Goal: Find specific page/section: Find specific page/section

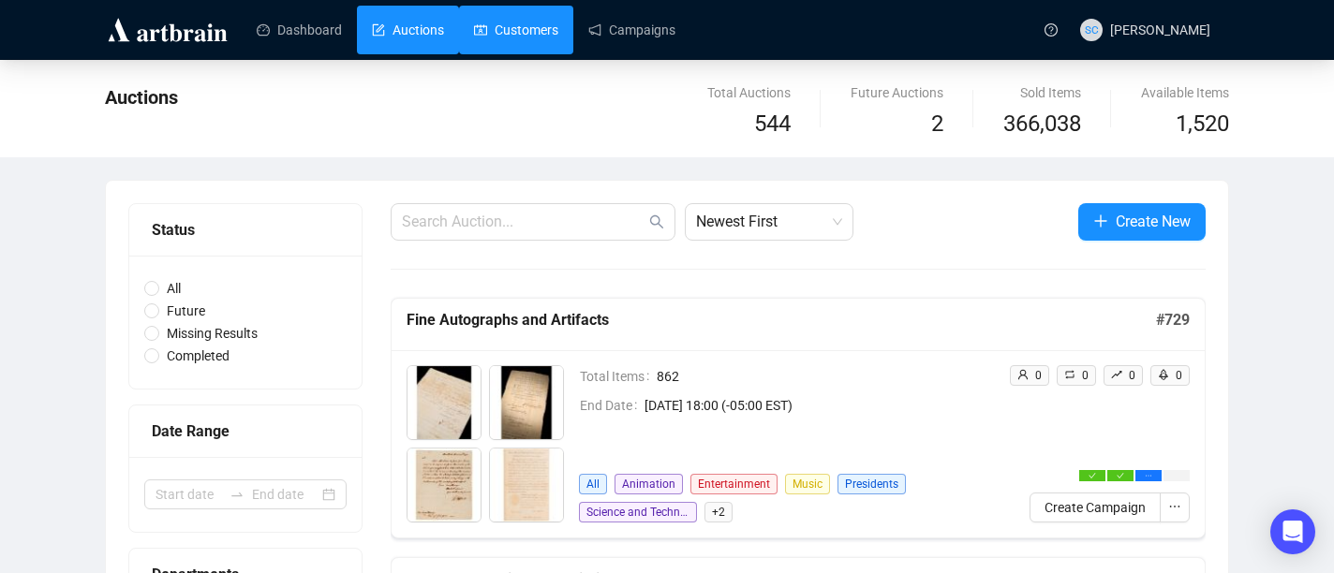
click at [512, 24] on link "Customers" at bounding box center [516, 30] width 84 height 49
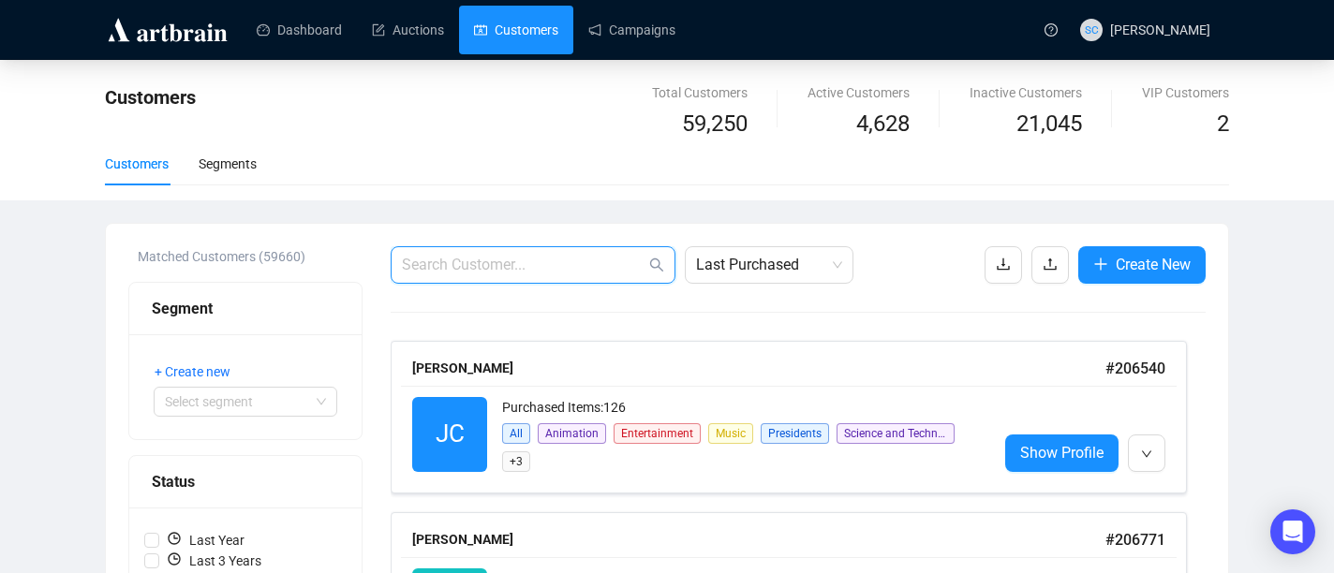
click at [474, 259] on input "text" at bounding box center [523, 265] width 243 height 22
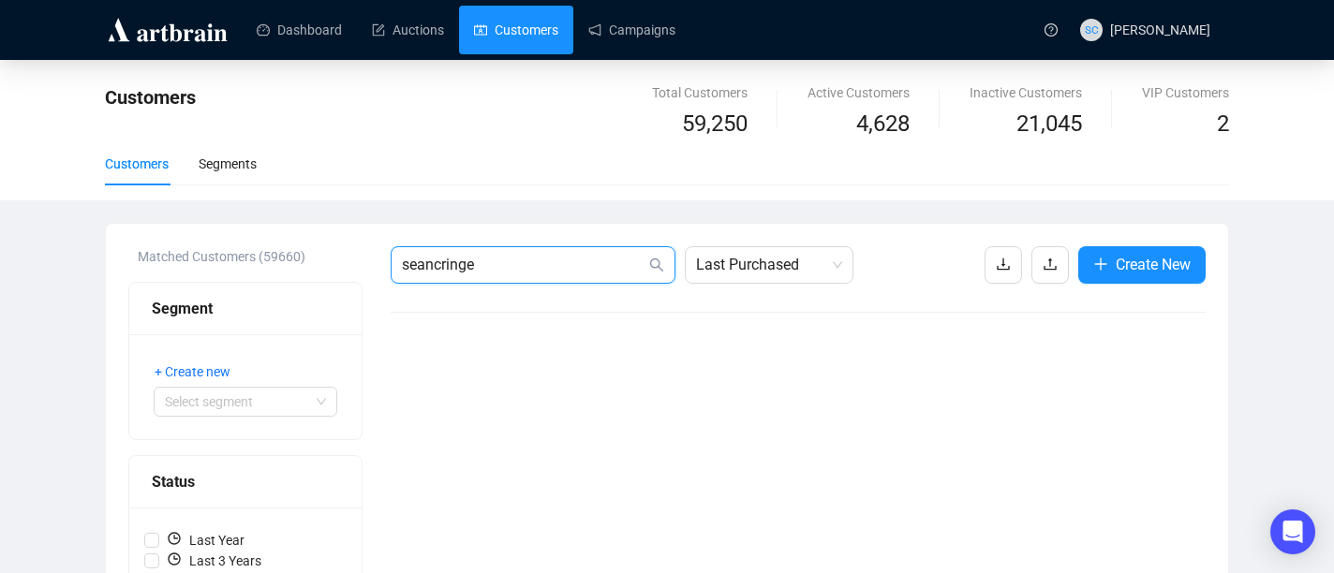
drag, startPoint x: 494, startPoint y: 259, endPoint x: 433, endPoint y: 268, distance: 62.4
click at [433, 268] on input "seancringe" at bounding box center [523, 265] width 243 height 22
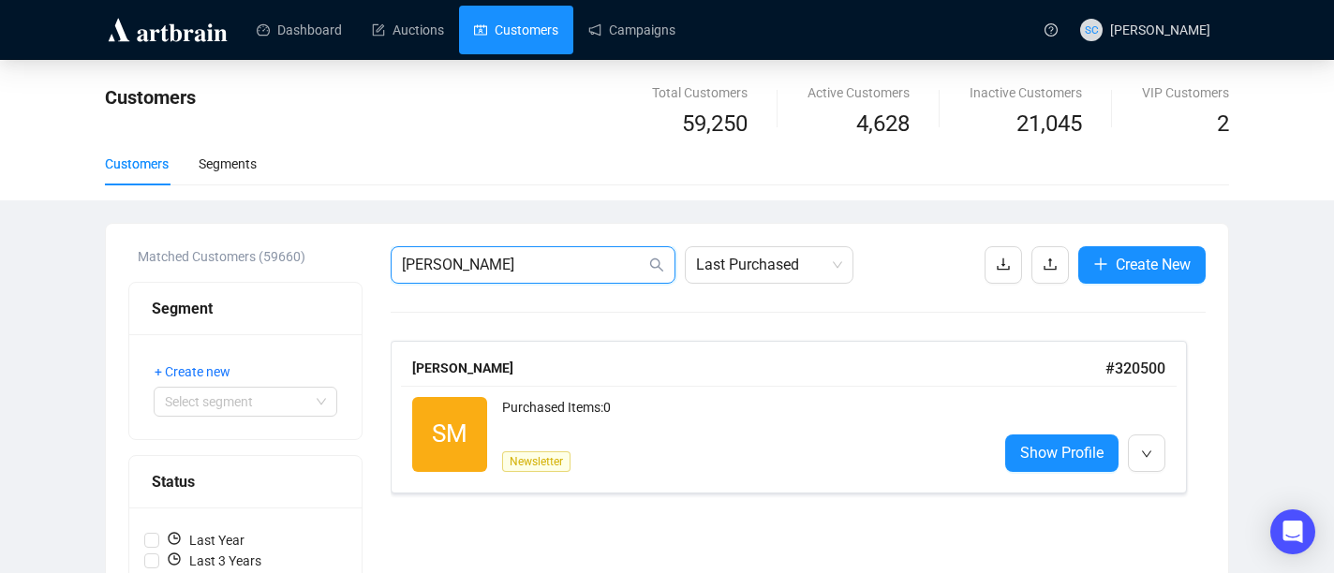
type input "[PERSON_NAME]"
click at [746, 450] on div "Purchased Items: 0 Newsletter" at bounding box center [742, 434] width 480 height 75
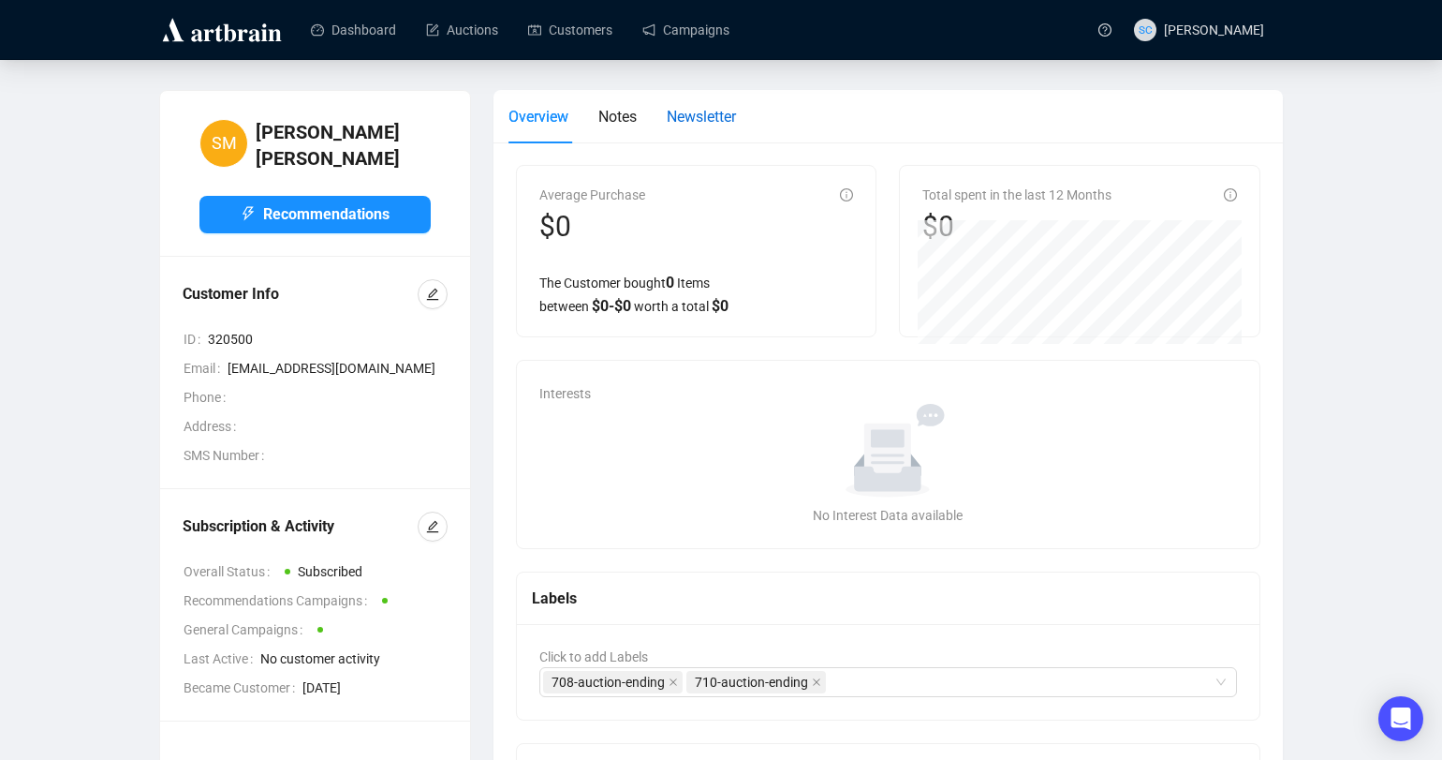
click at [716, 114] on span "Newsletter" at bounding box center [701, 117] width 69 height 18
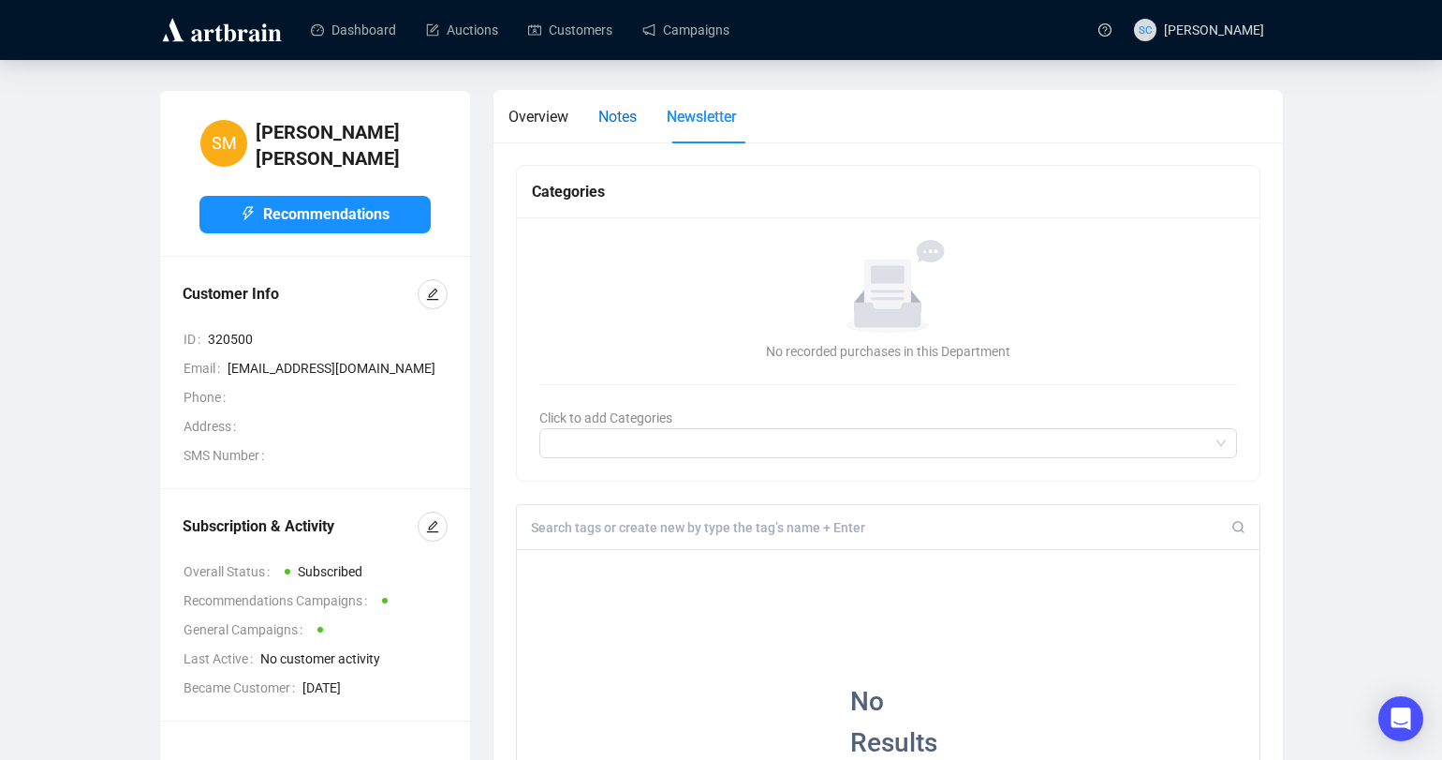
click at [610, 124] on span "Notes" at bounding box center [617, 117] width 38 height 18
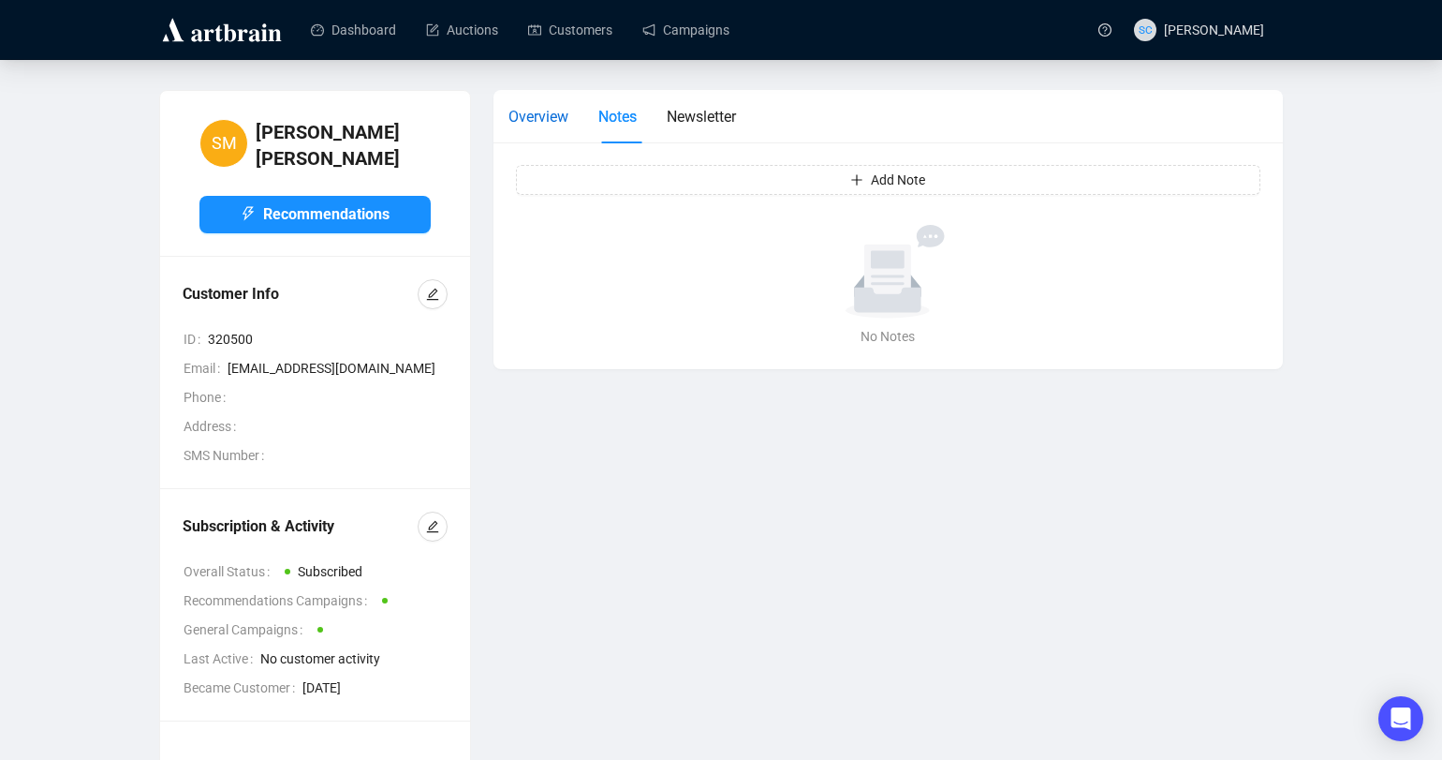
click at [521, 118] on span "Overview" at bounding box center [539, 117] width 60 height 18
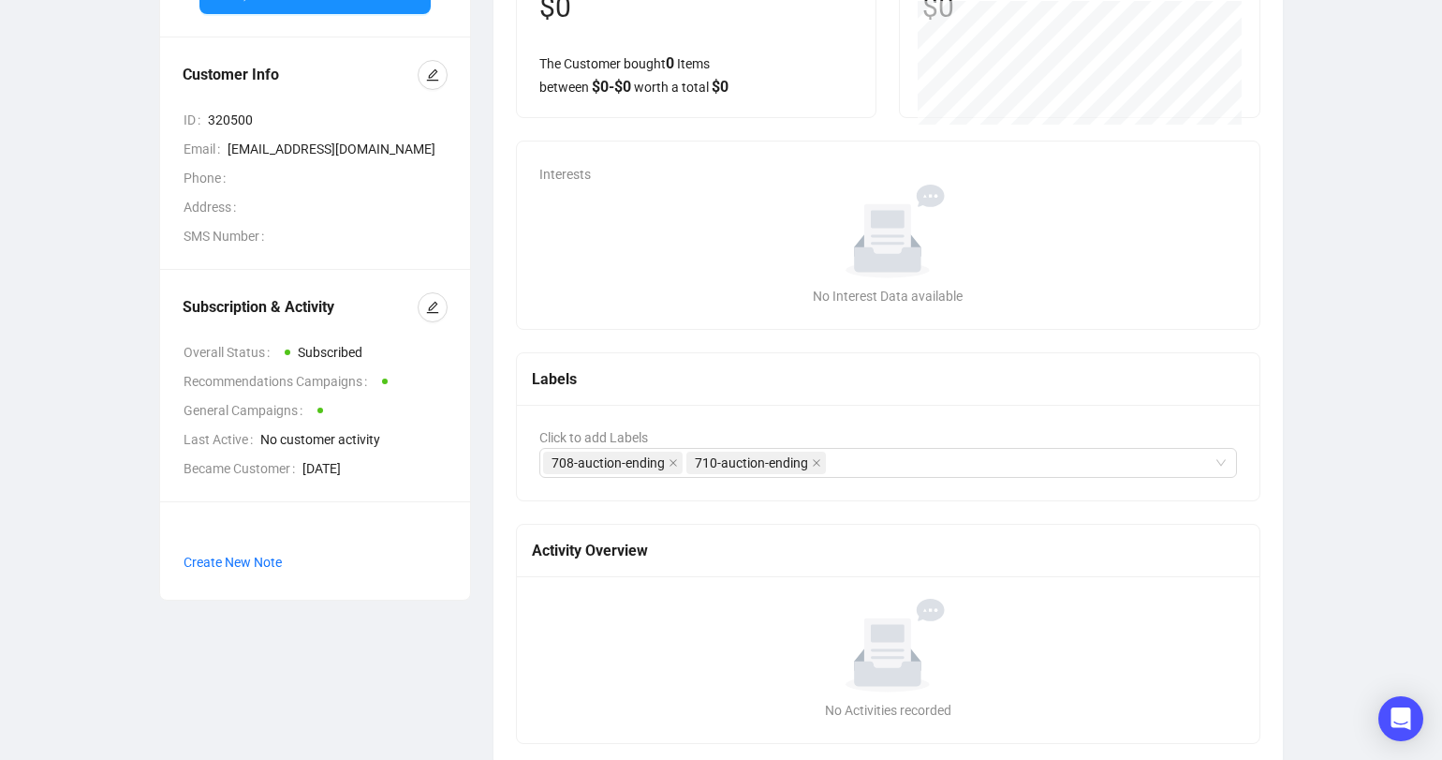
scroll to position [231, 0]
